Goal: Navigation & Orientation: Find specific page/section

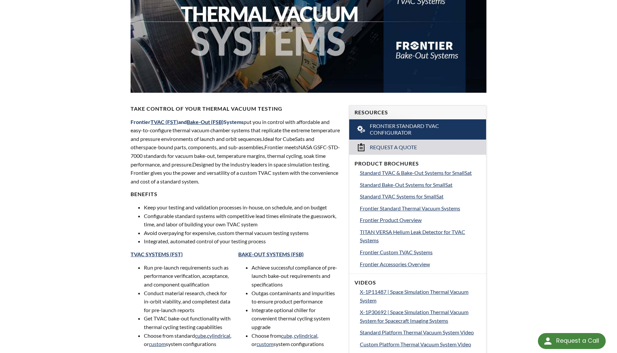
scroll to position [133, 0]
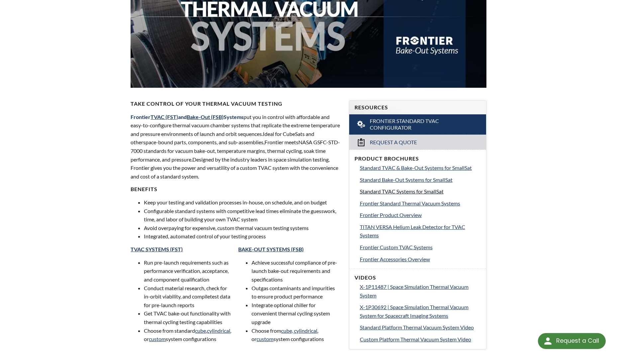
click at [397, 190] on span "Standard TVAC Systems for SmallSat" at bounding box center [402, 191] width 84 height 6
click at [392, 257] on span "Frontier Accessories Overview" at bounding box center [395, 259] width 70 height 6
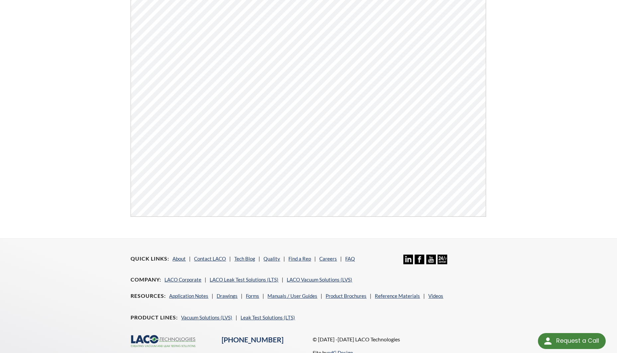
scroll to position [253, 0]
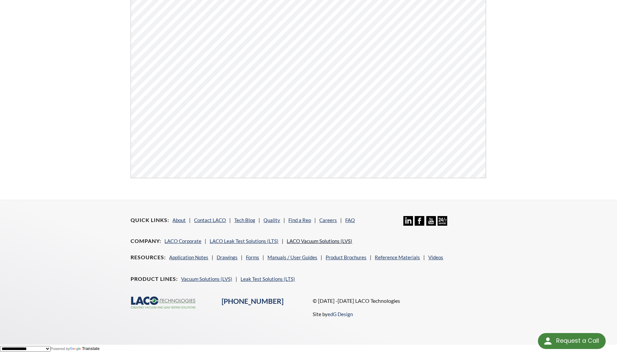
click at [320, 240] on link "LACO Vacuum Solutions (LVS)" at bounding box center [319, 241] width 65 height 6
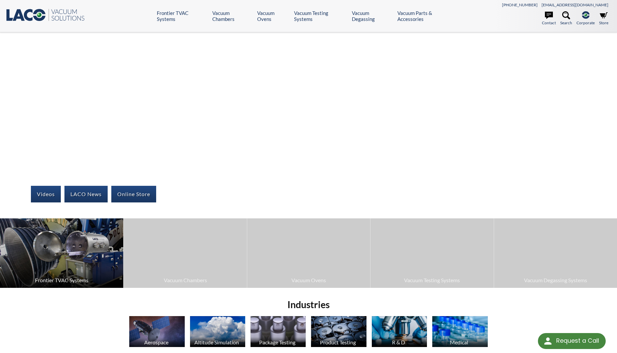
click at [68, 271] on img at bounding box center [61, 252] width 123 height 69
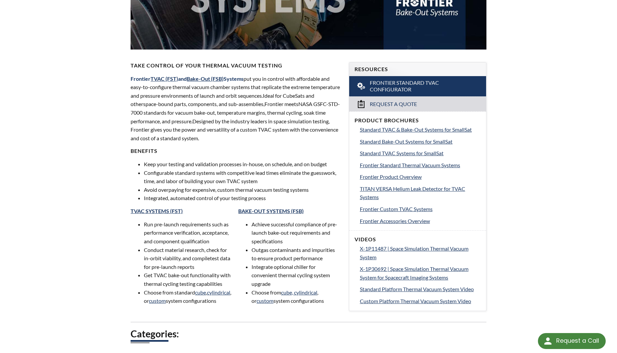
scroll to position [120, 0]
